Goal: Navigation & Orientation: Find specific page/section

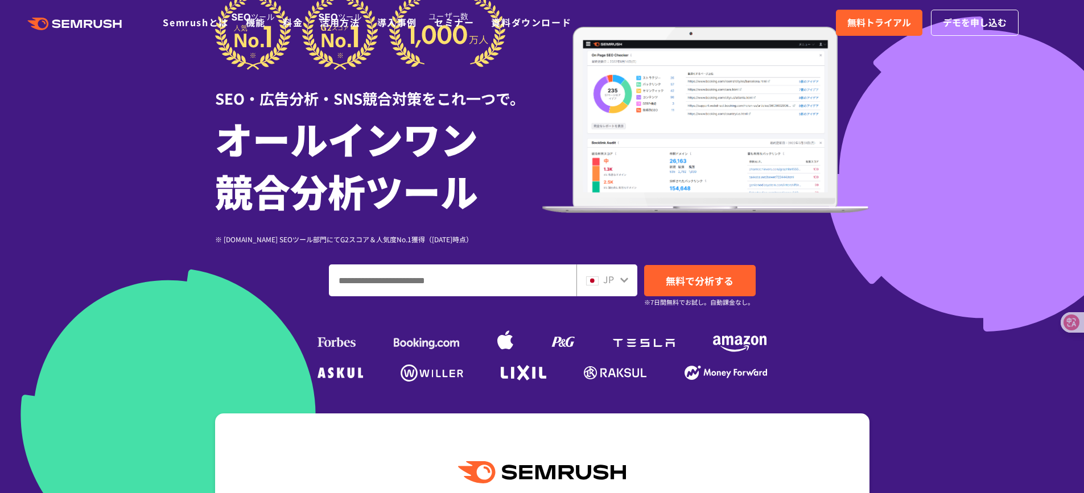
scroll to position [189, 0]
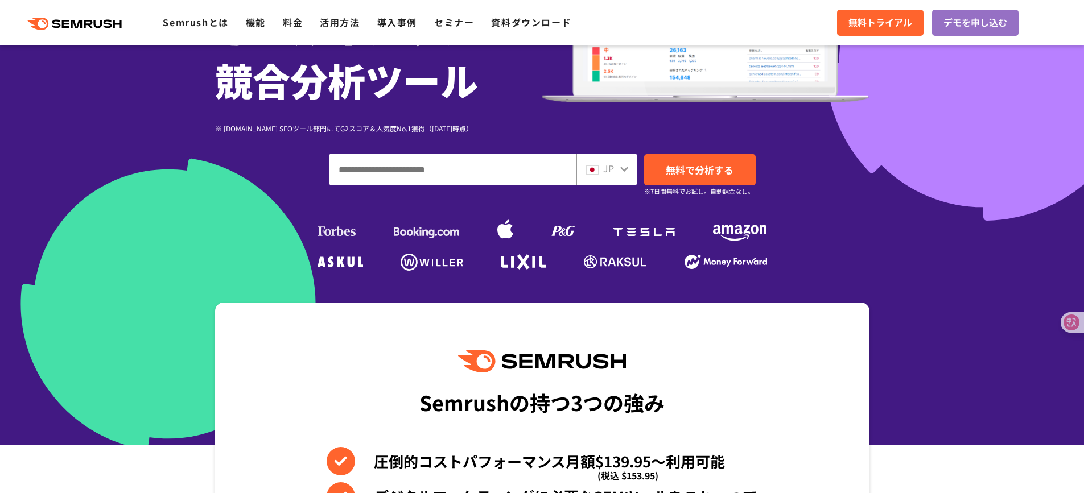
click at [607, 168] on span "JP" at bounding box center [608, 169] width 11 height 14
click at [627, 171] on icon at bounding box center [624, 168] width 9 height 9
click at [622, 167] on icon at bounding box center [624, 168] width 9 height 9
click at [622, 172] on icon at bounding box center [624, 168] width 9 height 9
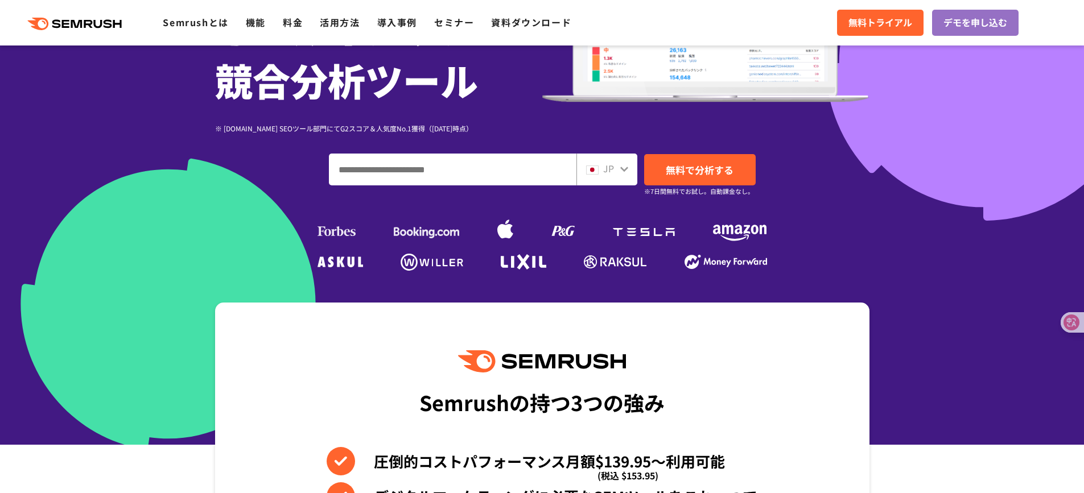
click at [622, 172] on icon at bounding box center [624, 168] width 9 height 9
click at [623, 167] on icon at bounding box center [624, 168] width 9 height 9
click at [589, 171] on img at bounding box center [592, 170] width 13 height 9
click at [618, 167] on div "JP" at bounding box center [604, 169] width 36 height 15
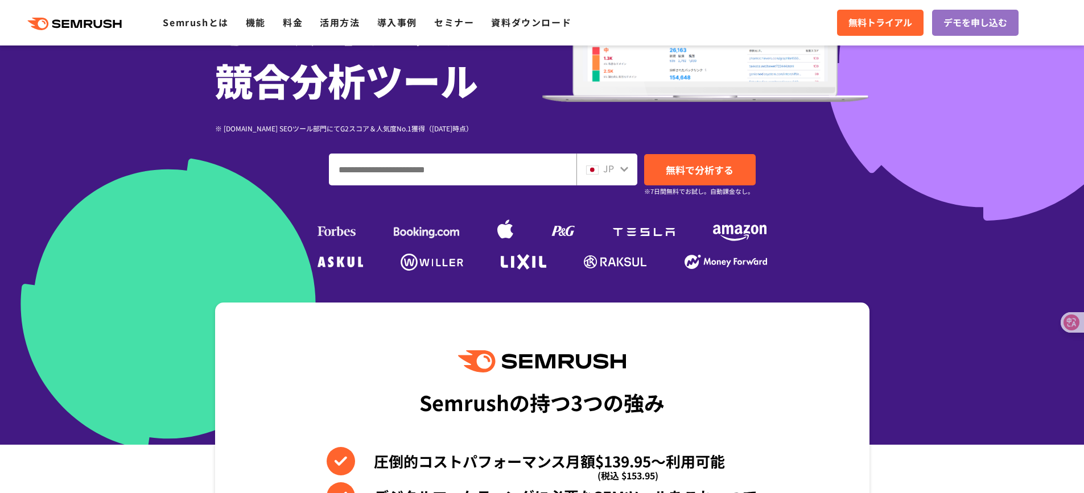
click at [919, 274] on div at bounding box center [542, 128] width 1084 height 634
click at [624, 169] on icon at bounding box center [624, 168] width 9 height 9
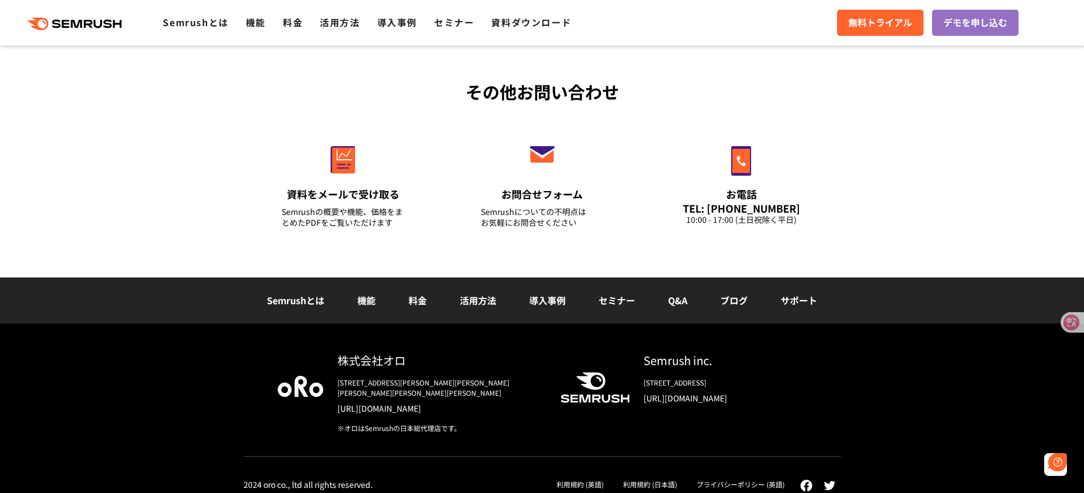
scroll to position [0, 0]
click at [763, 480] on link "プライバシーポリシー (英語)" at bounding box center [740, 485] width 88 height 10
